Goal: Find specific fact: Find specific fact

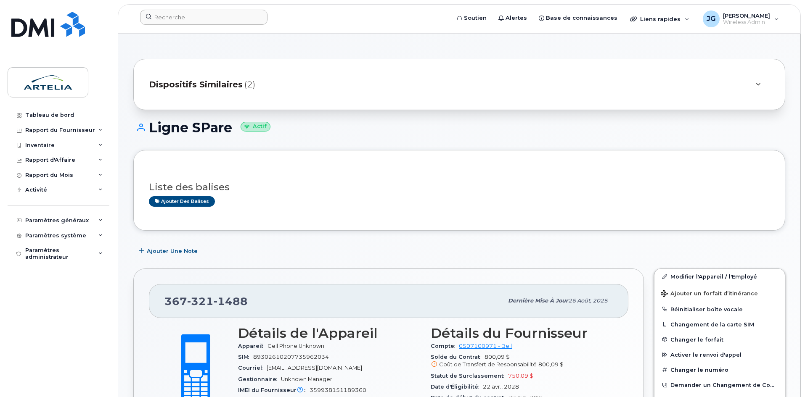
scroll to position [116, 0]
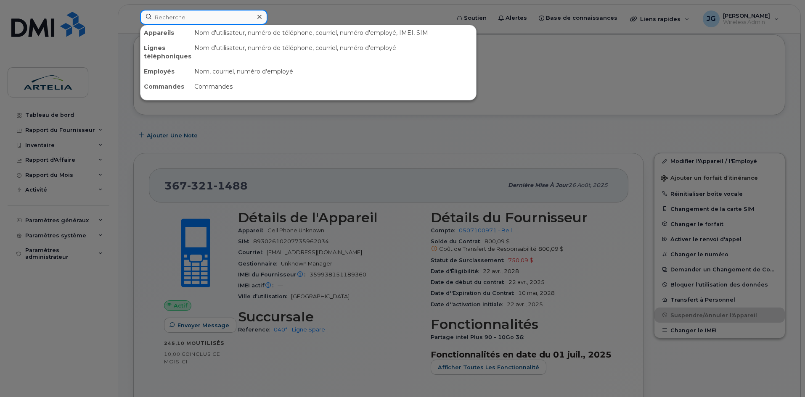
click at [214, 15] on input at bounding box center [203, 17] width 127 height 15
paste input "4384703672"
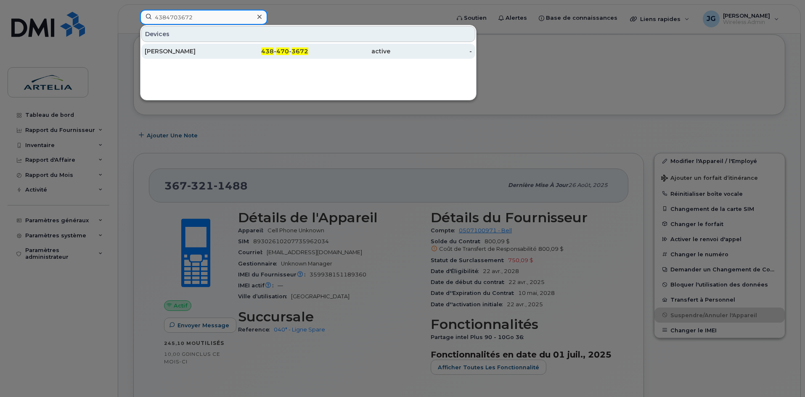
type input "4384703672"
click at [172, 55] on div "[PERSON_NAME]" at bounding box center [186, 51] width 82 height 8
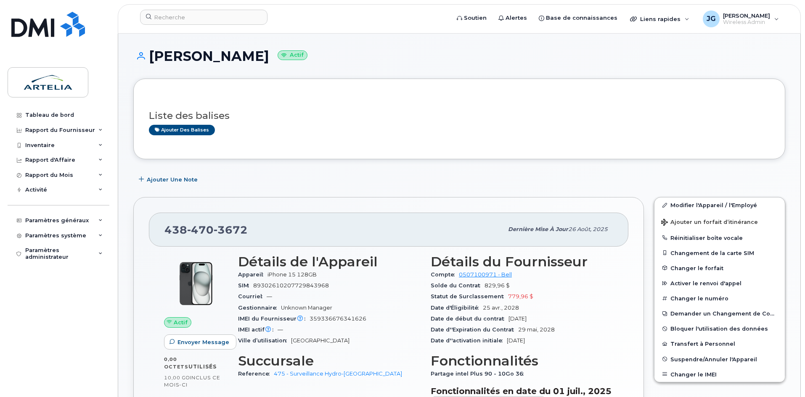
drag, startPoint x: 289, startPoint y: 55, endPoint x: 145, endPoint y: 69, distance: 144.9
click at [145, 69] on div "Aymen Abdelmoula Actif" at bounding box center [459, 64] width 652 height 30
copy h1 "[PERSON_NAME]"
